Goal: Information Seeking & Learning: Learn about a topic

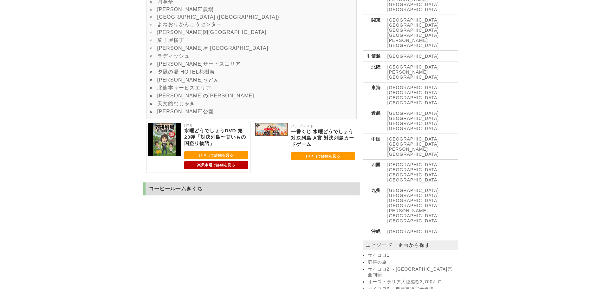
scroll to position [190, 0]
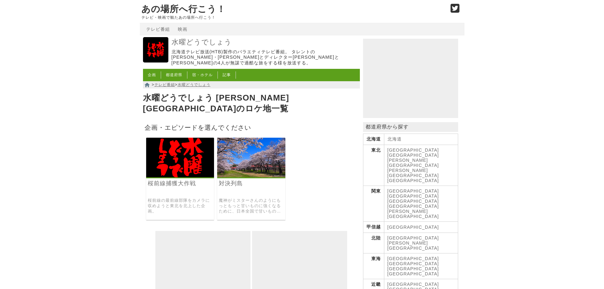
click at [191, 150] on img at bounding box center [180, 158] width 68 height 40
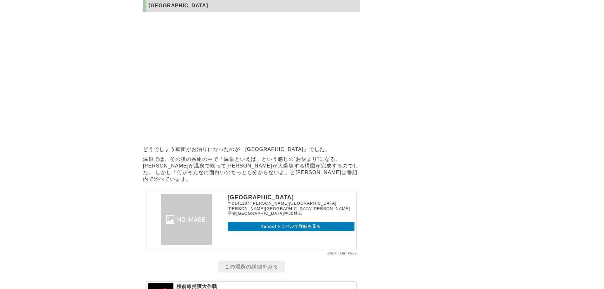
scroll to position [1047, 0]
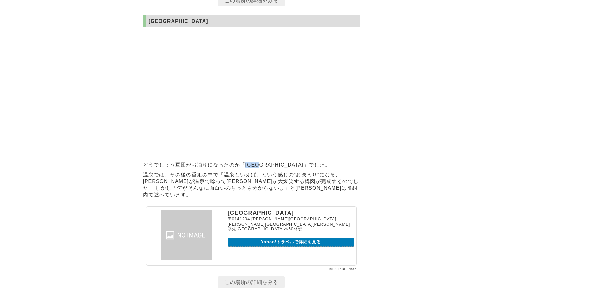
drag, startPoint x: 245, startPoint y: 152, endPoint x: 269, endPoint y: 153, distance: 23.5
click at [269, 160] on p "どうでしょう軍団がお泊りになったのが「[GEOGRAPHIC_DATA]」でした。" at bounding box center [251, 165] width 217 height 10
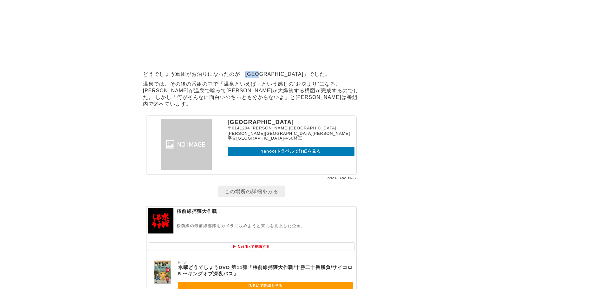
scroll to position [1257, 0]
